Goal: Information Seeking & Learning: Learn about a topic

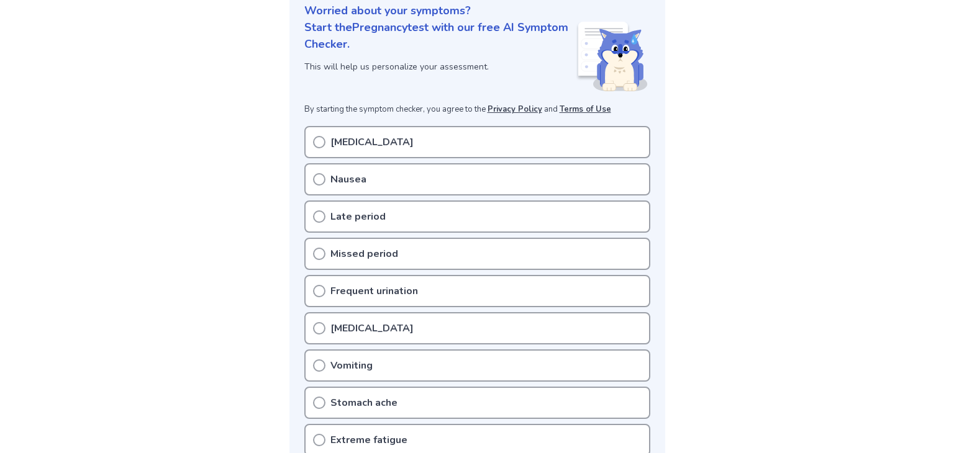
scroll to position [157, 0]
click at [369, 258] on p "Missed period" at bounding box center [364, 255] width 68 height 15
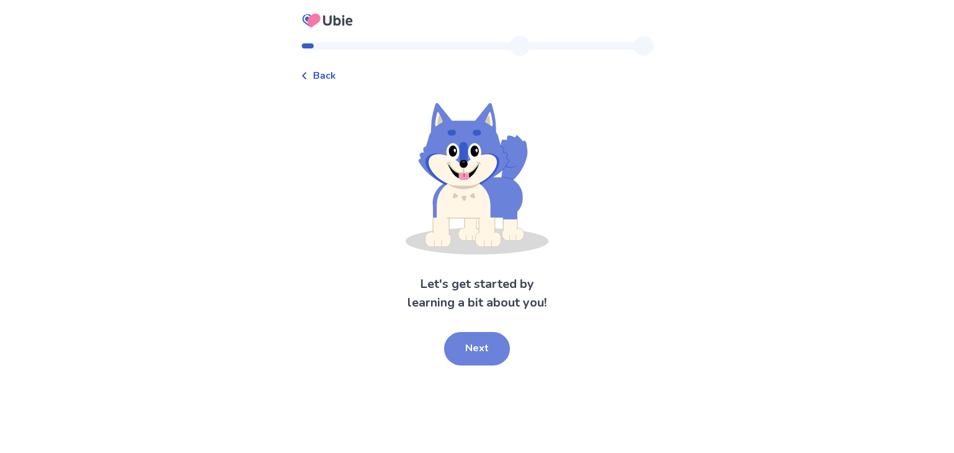
click at [494, 355] on button "Next" at bounding box center [477, 349] width 66 height 34
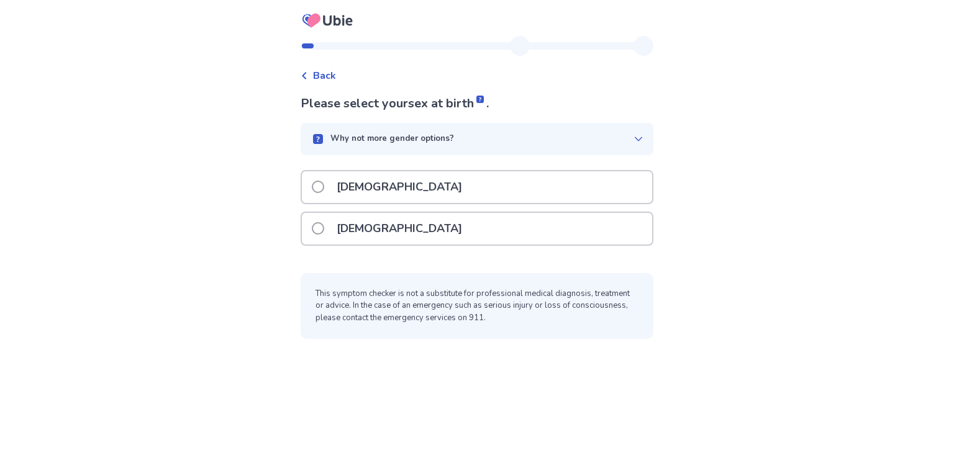
click at [365, 222] on p "[DEMOGRAPHIC_DATA]" at bounding box center [399, 229] width 140 height 32
